Goal: Navigation & Orientation: Understand site structure

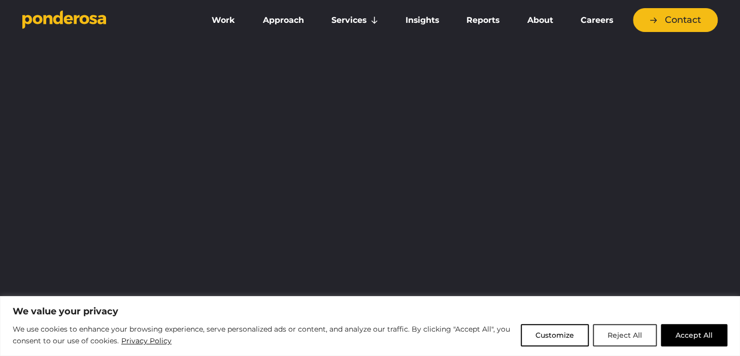
click at [613, 330] on button "Reject All" at bounding box center [625, 335] width 64 height 22
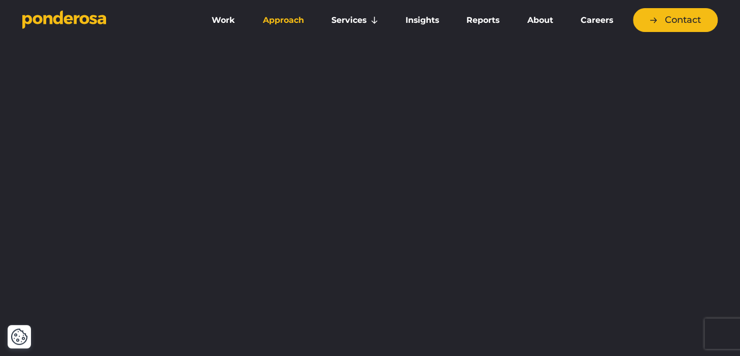
click at [287, 20] on link "Approach" at bounding box center [283, 20] width 64 height 21
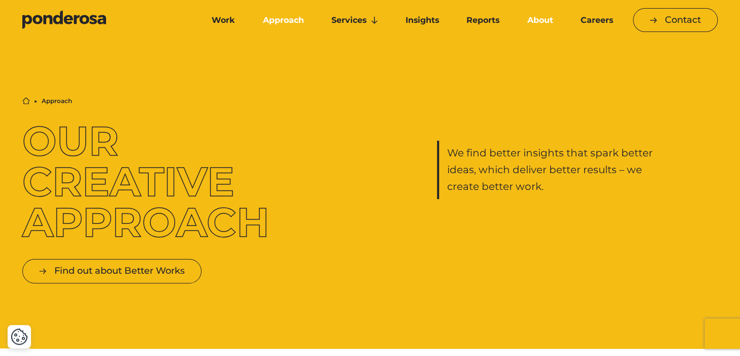
click at [536, 22] on link "About" at bounding box center [539, 20] width 49 height 21
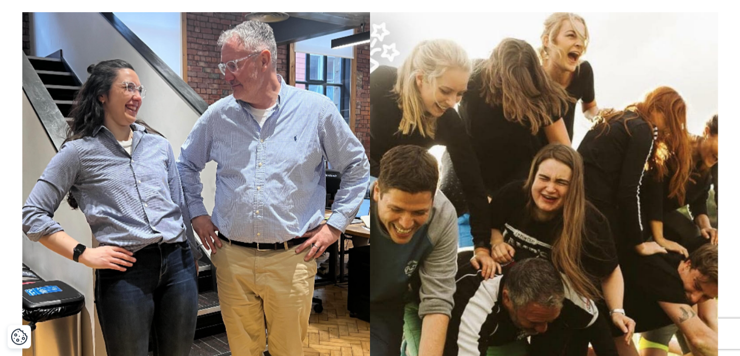
scroll to position [863, 0]
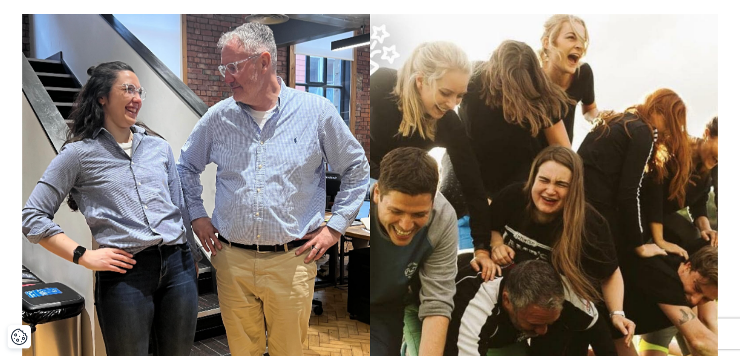
click at [294, 137] on img at bounding box center [196, 205] width 348 height 382
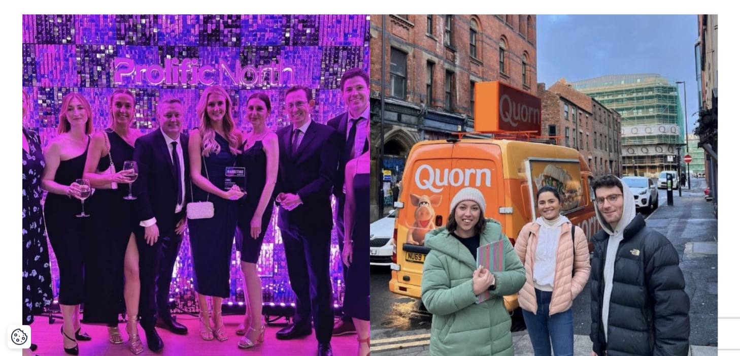
click at [709, 224] on img at bounding box center [544, 205] width 348 height 382
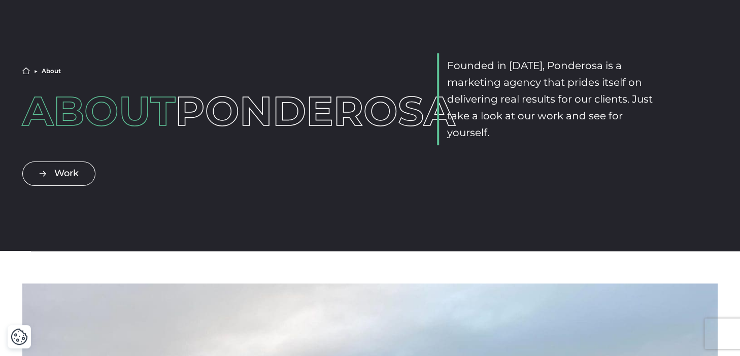
scroll to position [0, 0]
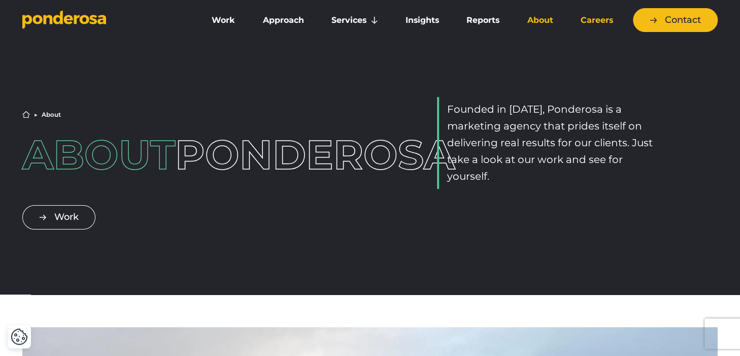
click at [583, 19] on link "Careers" at bounding box center [597, 20] width 56 height 21
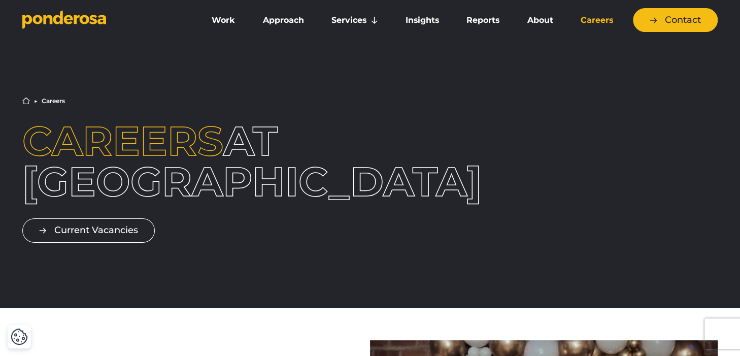
click at [50, 17] on icon "Go to homepage" at bounding box center [47, 19] width 9 height 9
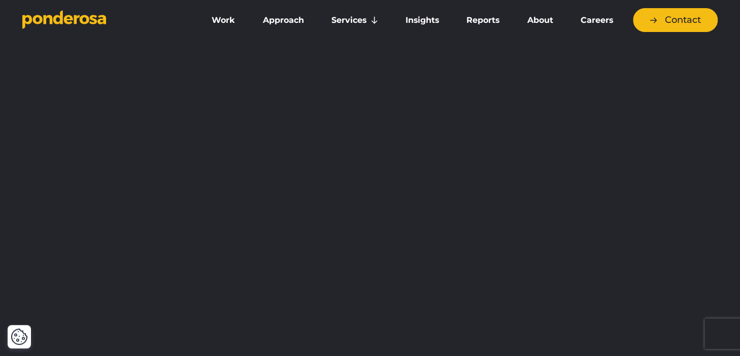
scroll to position [253, 0]
